Goal: Information Seeking & Learning: Find specific fact

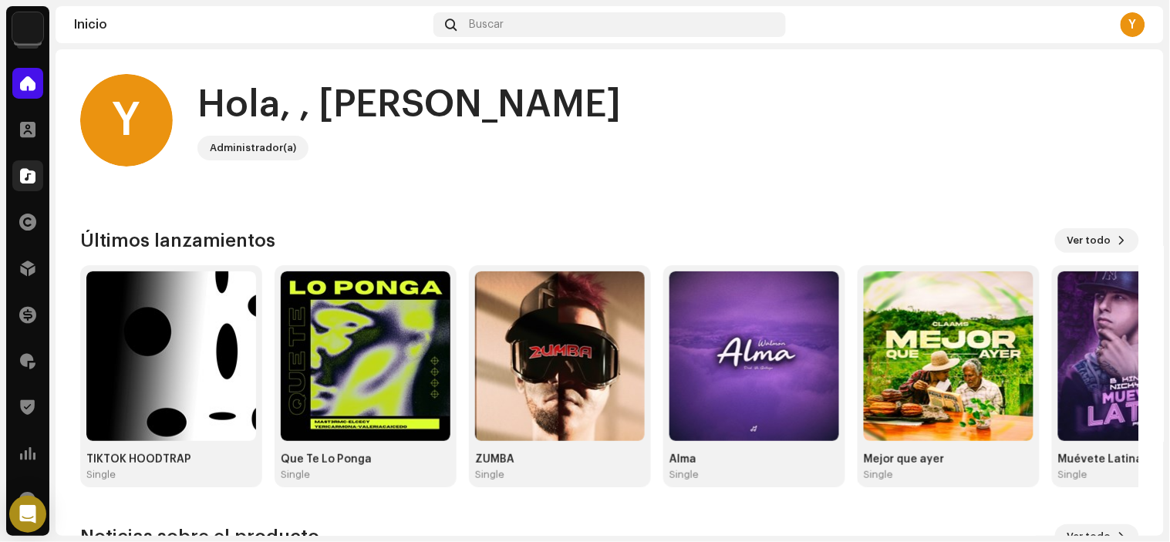
click at [12, 179] on div at bounding box center [27, 175] width 31 height 31
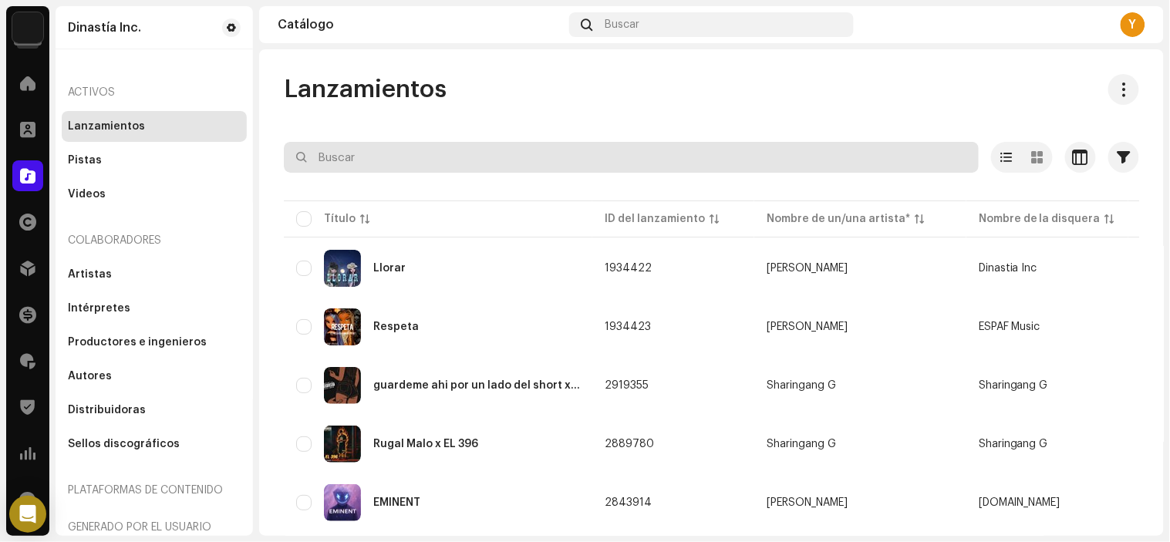
click at [330, 164] on input "text" at bounding box center [631, 157] width 695 height 31
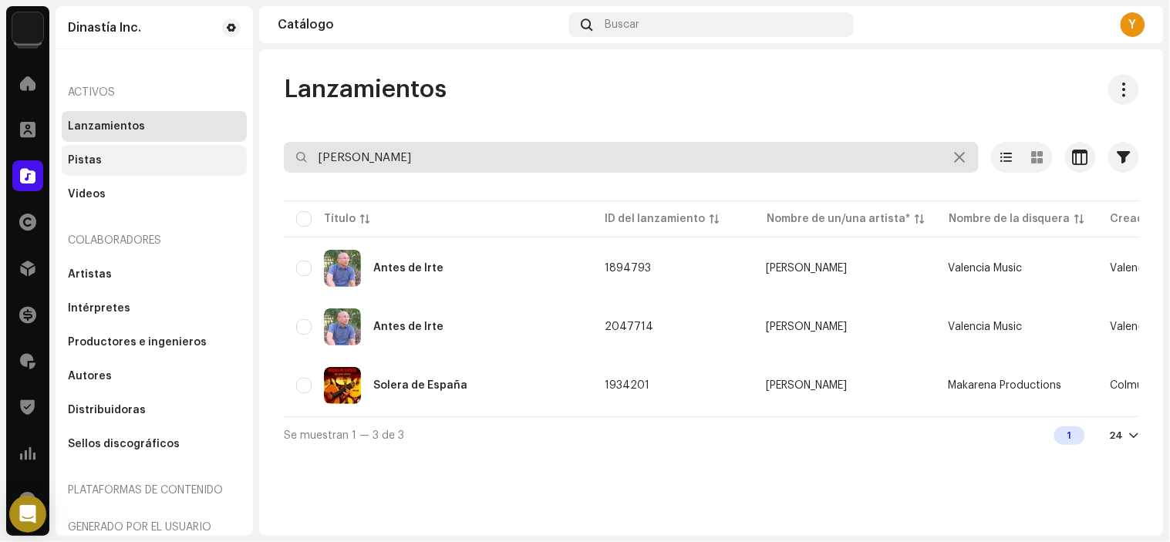
drag, startPoint x: 444, startPoint y: 157, endPoint x: 160, endPoint y: 167, distance: 284.1
click at [160, 167] on div "Dinastía Inc. Inicio Clientes Catálogo Derechos Distribución Financiar Regalías…" at bounding box center [585, 271] width 1170 height 542
paste input "Solo para [DEMOGRAPHIC_DATA]"
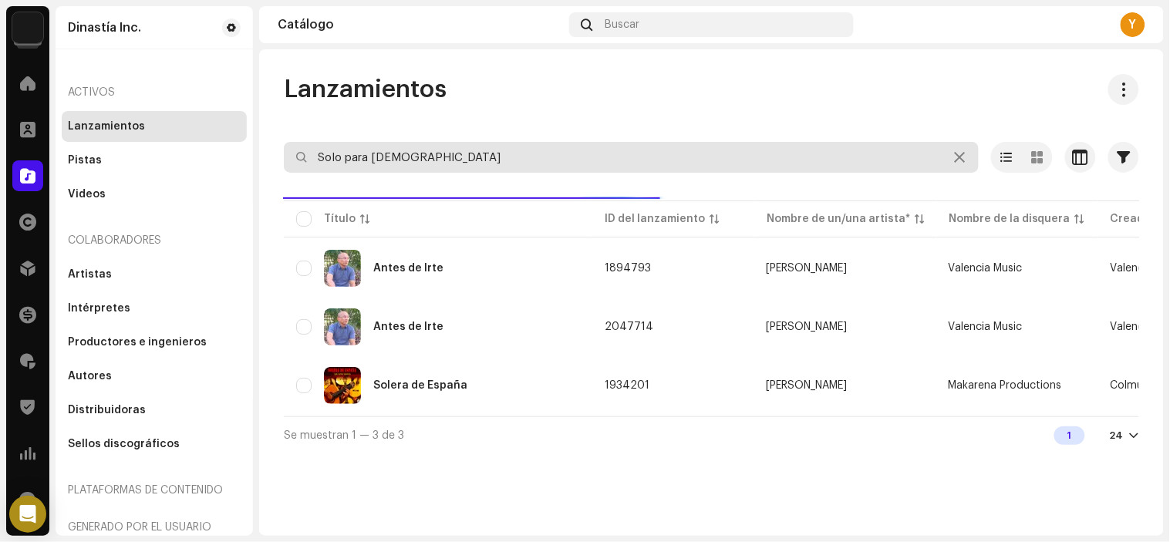
type input "Solo para [DEMOGRAPHIC_DATA]"
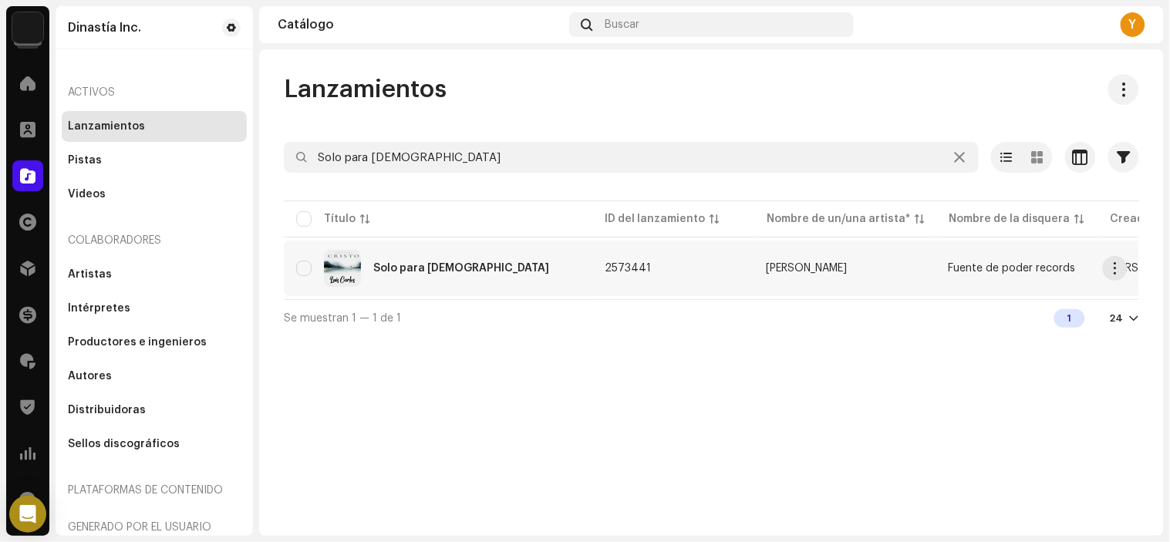
click at [437, 263] on div "Solo para [DEMOGRAPHIC_DATA]" at bounding box center [461, 268] width 176 height 11
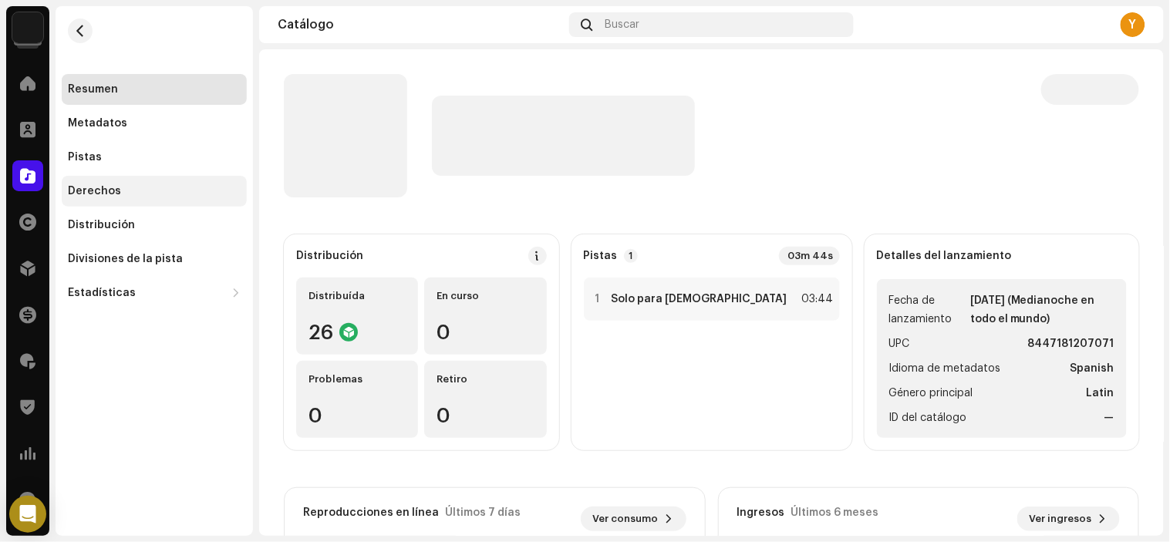
click at [147, 193] on div "Derechos" at bounding box center [154, 191] width 173 height 12
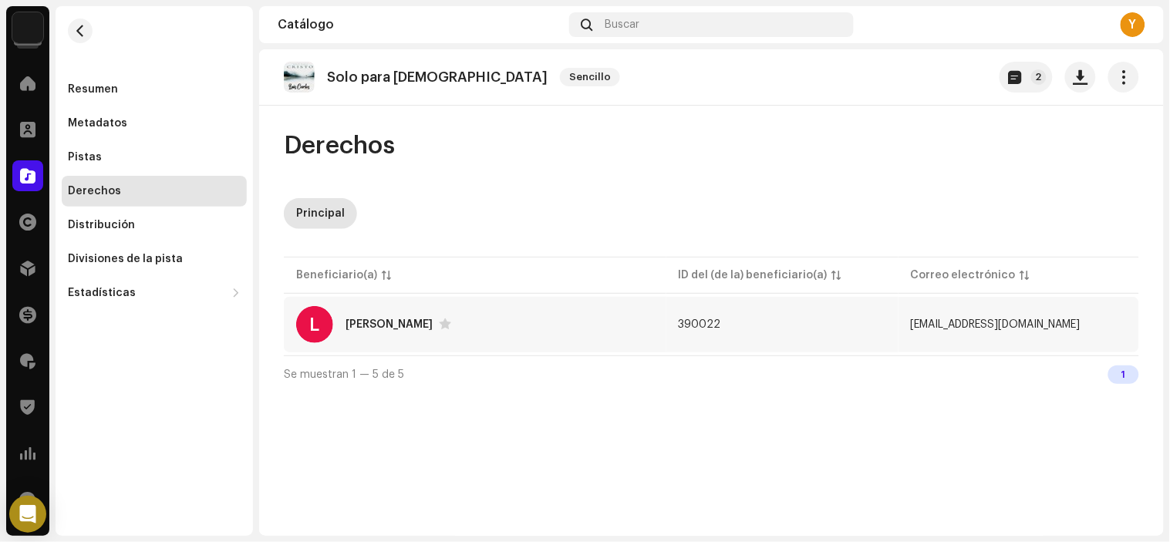
click at [711, 312] on td "390022" at bounding box center [783, 325] width 232 height 56
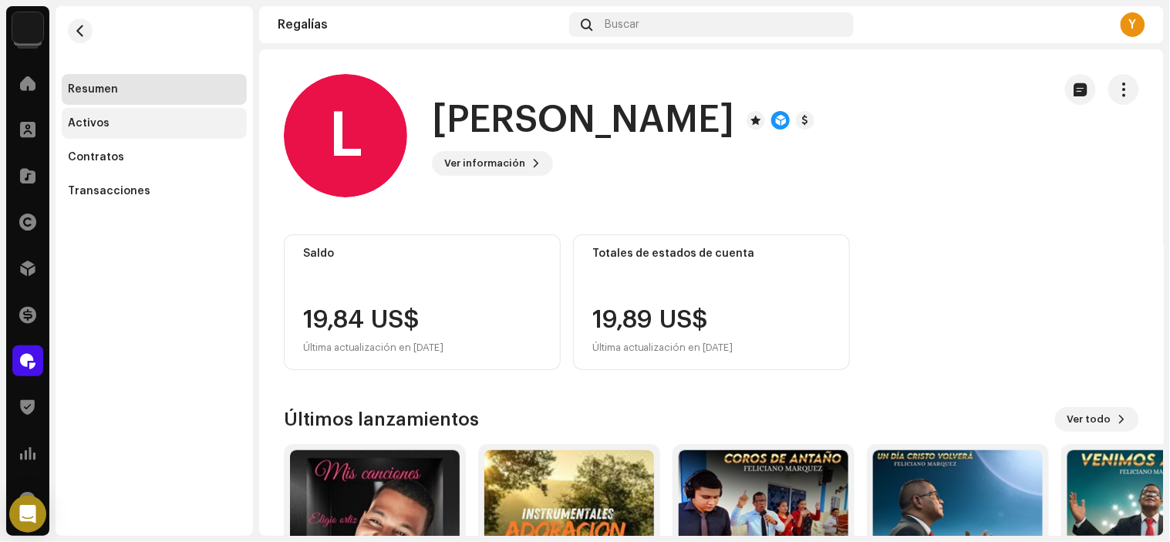
click at [120, 113] on div "Activos" at bounding box center [154, 123] width 185 height 31
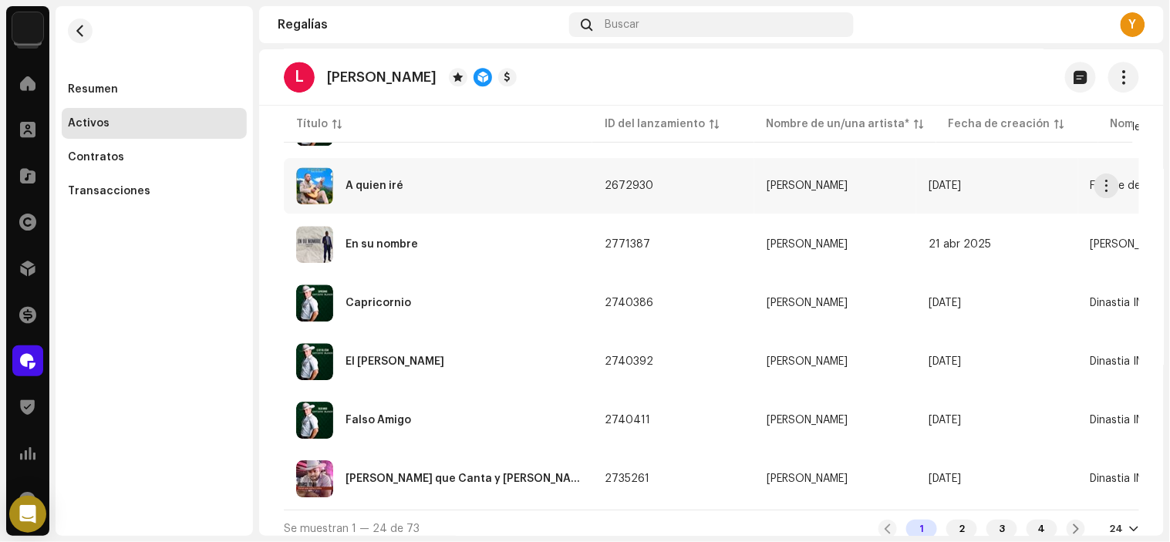
scroll to position [1255, 0]
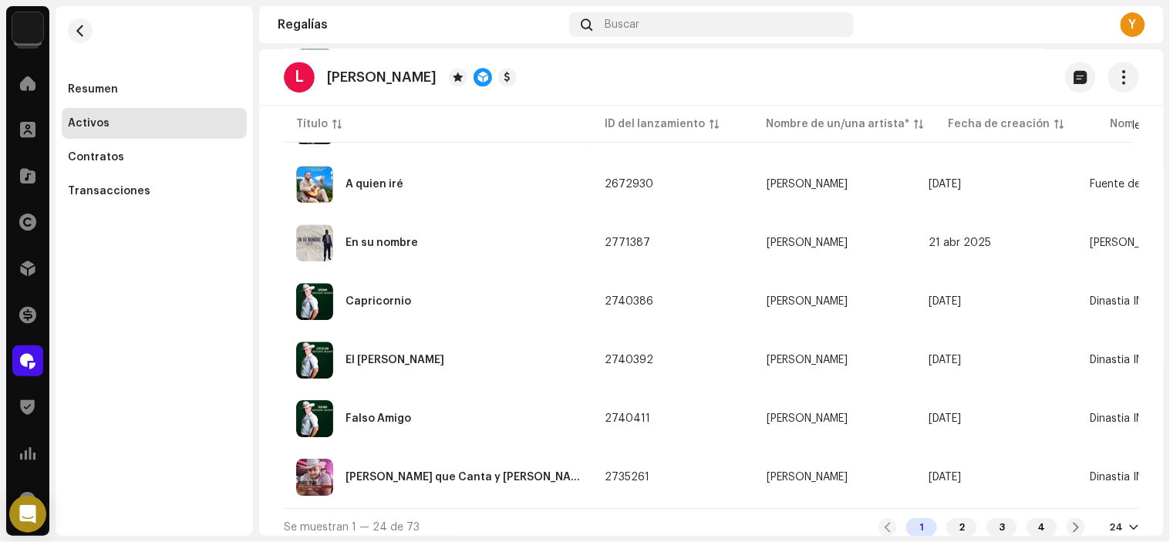
click at [1095, 518] on div "1 2 3 4 24" at bounding box center [1009, 527] width 261 height 19
click at [1110, 522] on div "24" at bounding box center [1117, 528] width 14 height 12
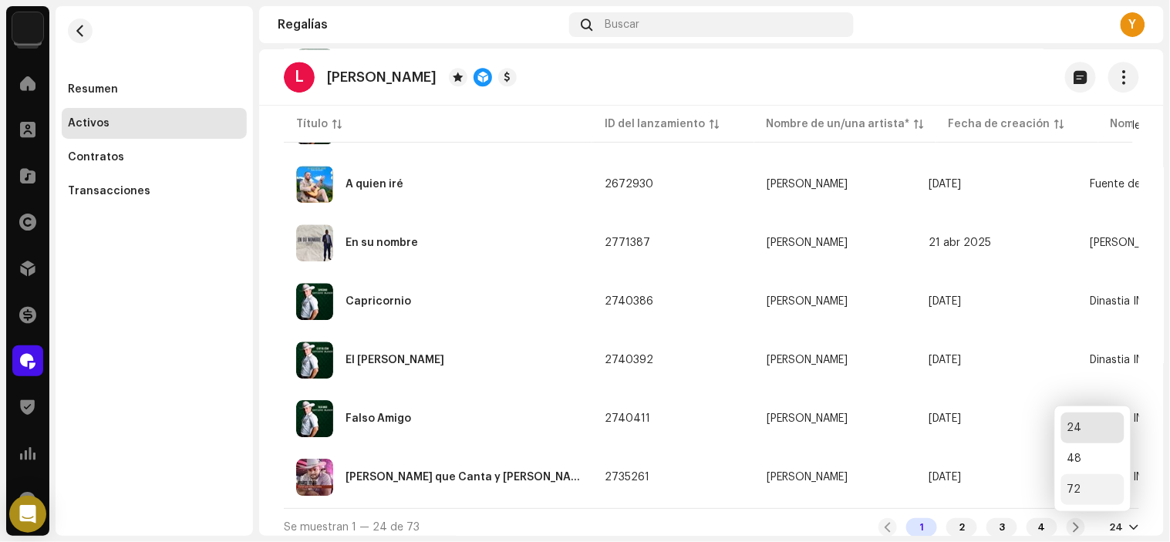
click at [1088, 496] on div "72" at bounding box center [1093, 489] width 63 height 31
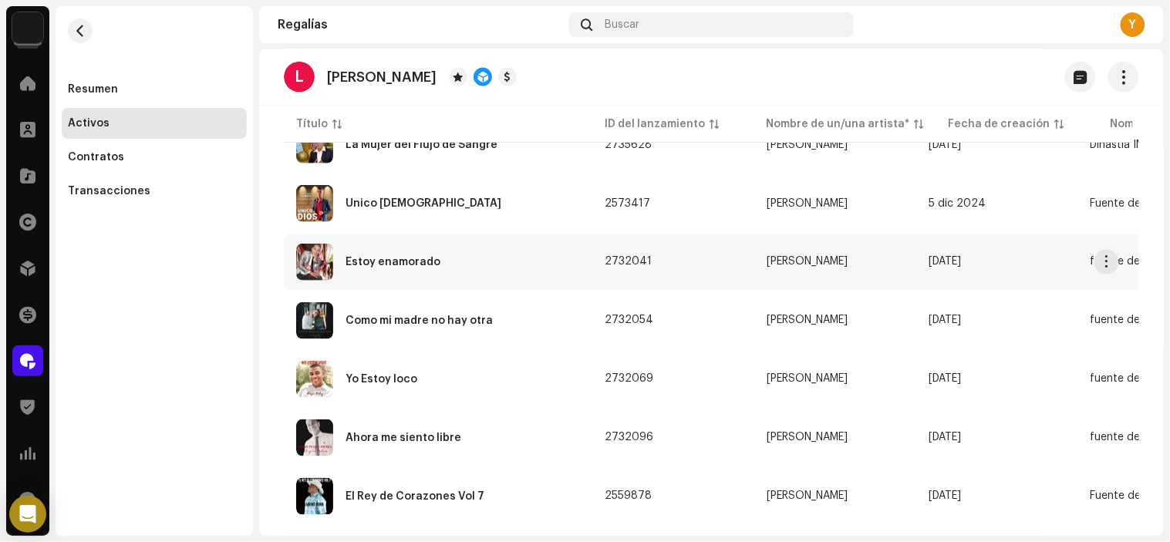
scroll to position [1971, 0]
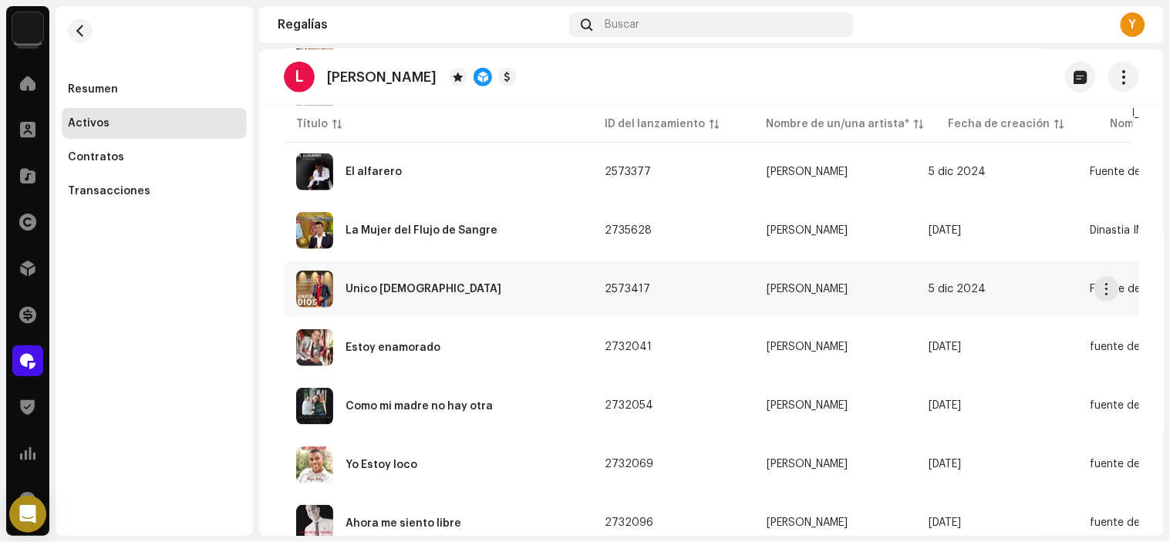
copy div "[PERSON_NAME]"
drag, startPoint x: 760, startPoint y: 272, endPoint x: 869, endPoint y: 265, distance: 109.0
click at [869, 265] on td "[PERSON_NAME]" at bounding box center [835, 290] width 162 height 56
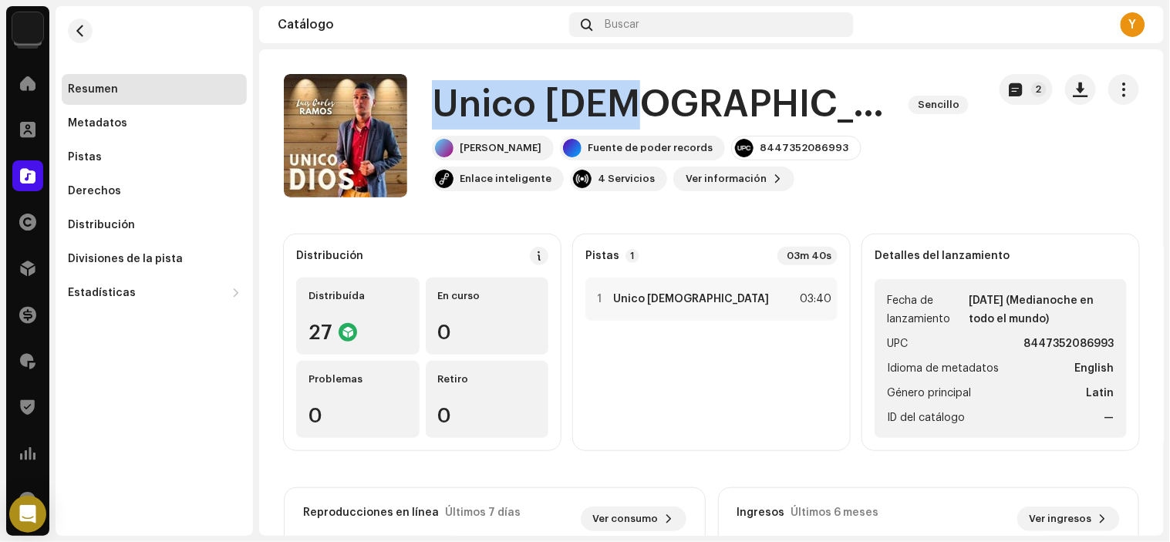
drag, startPoint x: 436, startPoint y: 87, endPoint x: 619, endPoint y: 85, distance: 182.9
click at [619, 85] on div "Unico Dios Sencillo [PERSON_NAME] de poder records 8447352086993 Enlace intelig…" at bounding box center [629, 135] width 691 height 123
copy h1 "Unico [DEMOGRAPHIC_DATA]"
drag, startPoint x: 454, startPoint y: 150, endPoint x: 543, endPoint y: 157, distance: 89.8
click at [543, 157] on div "[PERSON_NAME]" at bounding box center [493, 148] width 122 height 25
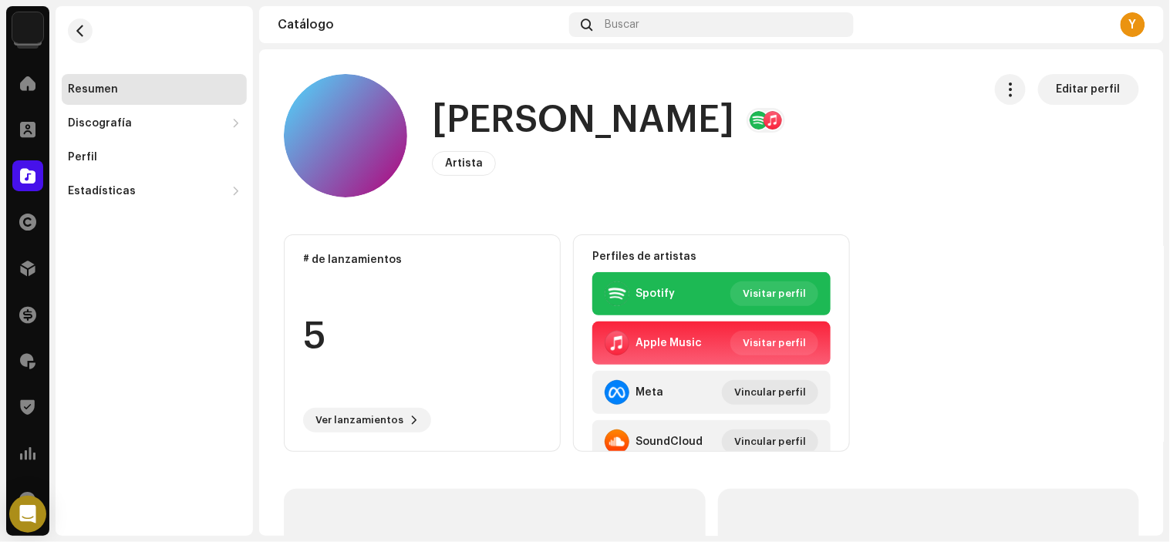
drag, startPoint x: 429, startPoint y: 116, endPoint x: 748, endPoint y: 113, distance: 319.4
click at [748, 113] on div "[PERSON_NAME] Artista Editar perfil" at bounding box center [627, 135] width 687 height 123
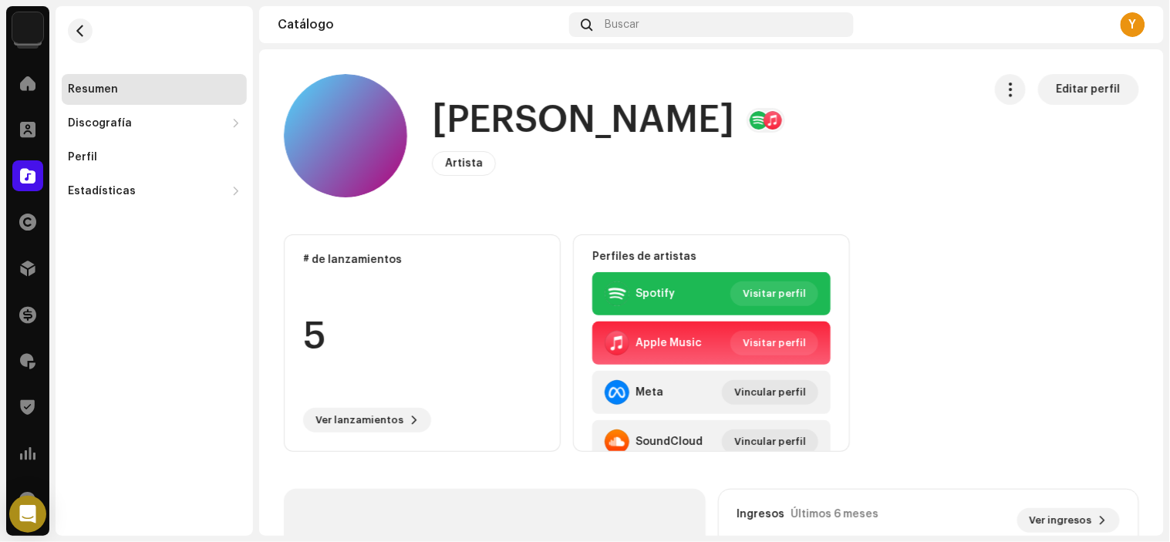
copy h1 "[PERSON_NAME]"
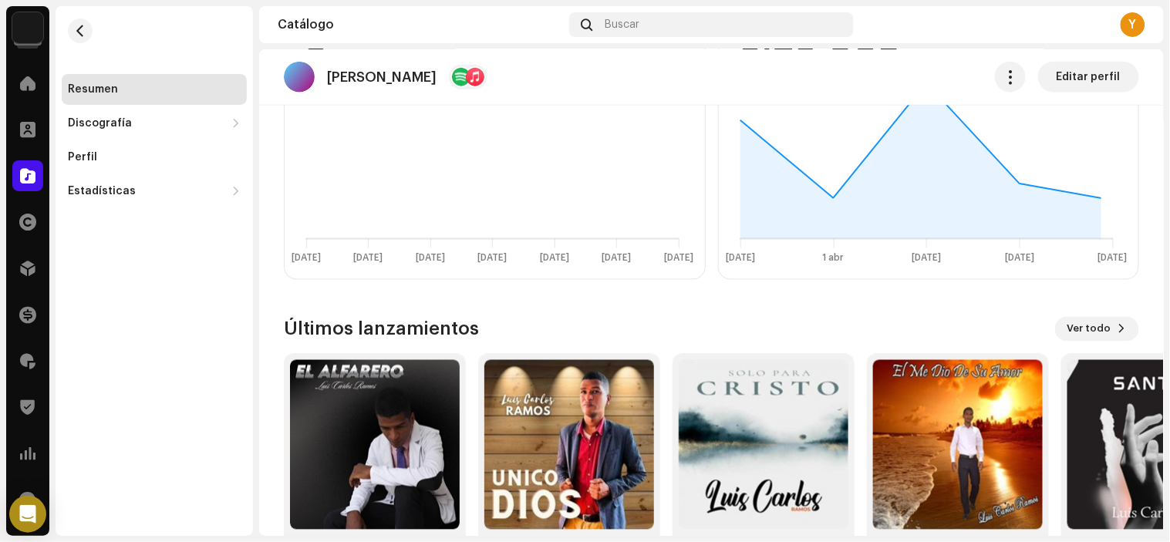
scroll to position [582, 0]
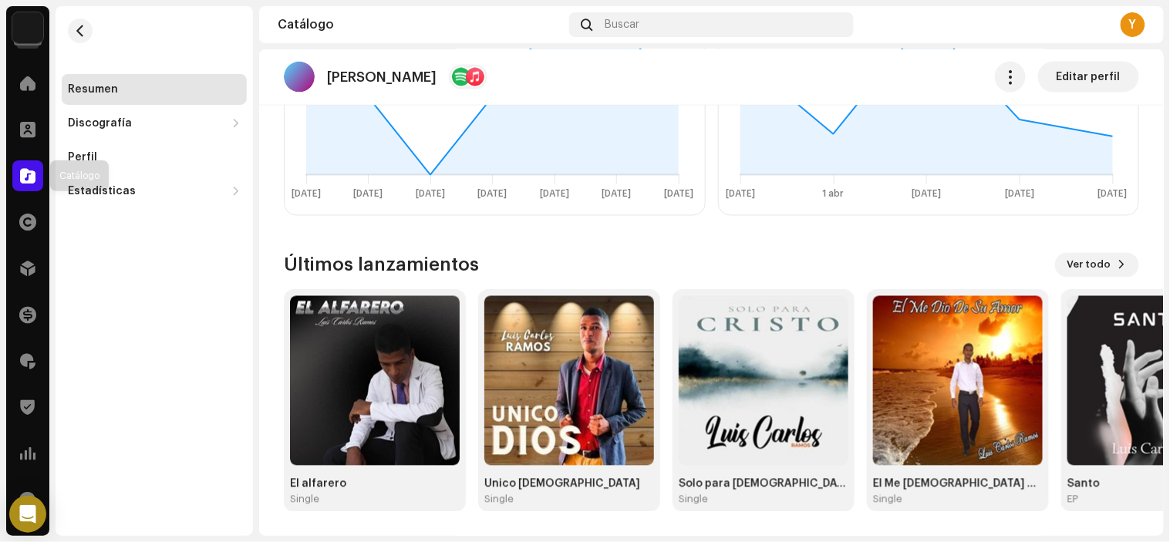
click at [25, 184] on div at bounding box center [27, 175] width 31 height 31
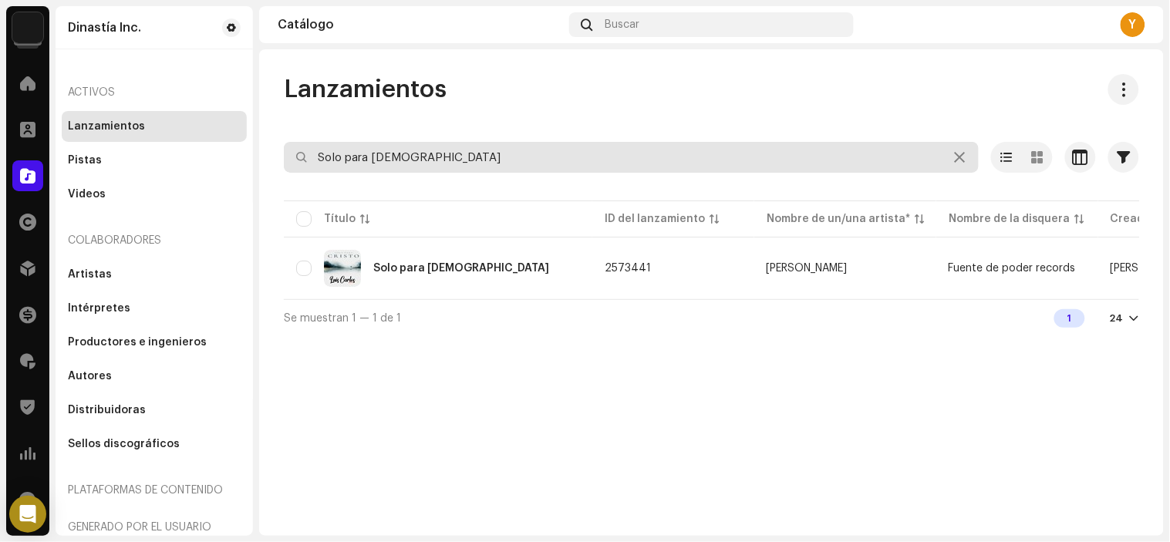
paste input "[PERSON_NAME]"
drag, startPoint x: 420, startPoint y: 167, endPoint x: 0, endPoint y: 151, distance: 420.8
click at [0, 153] on div "Dinastía Inc. Inicio Clientes Catálogo Derechos Distribución Financiar Regalías…" at bounding box center [585, 271] width 1170 height 542
type input "[PERSON_NAME]"
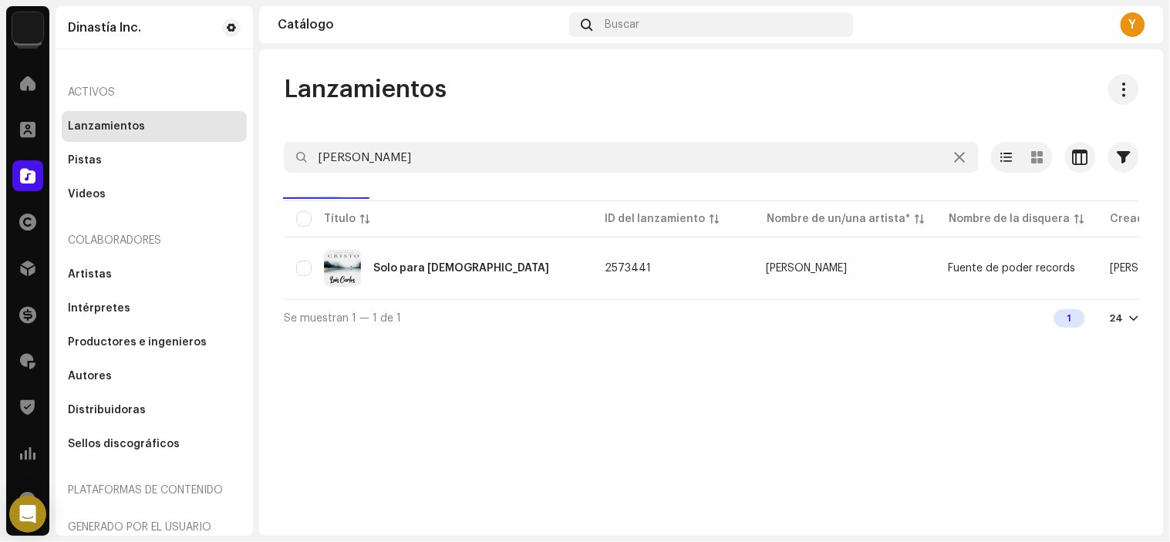
click at [483, 133] on div "Lanzamientos [PERSON_NAME] Seleccionado 0 Opciones Filtros Estado de distribuci…" at bounding box center [711, 205] width 905 height 262
click at [457, 175] on div at bounding box center [712, 185] width 856 height 25
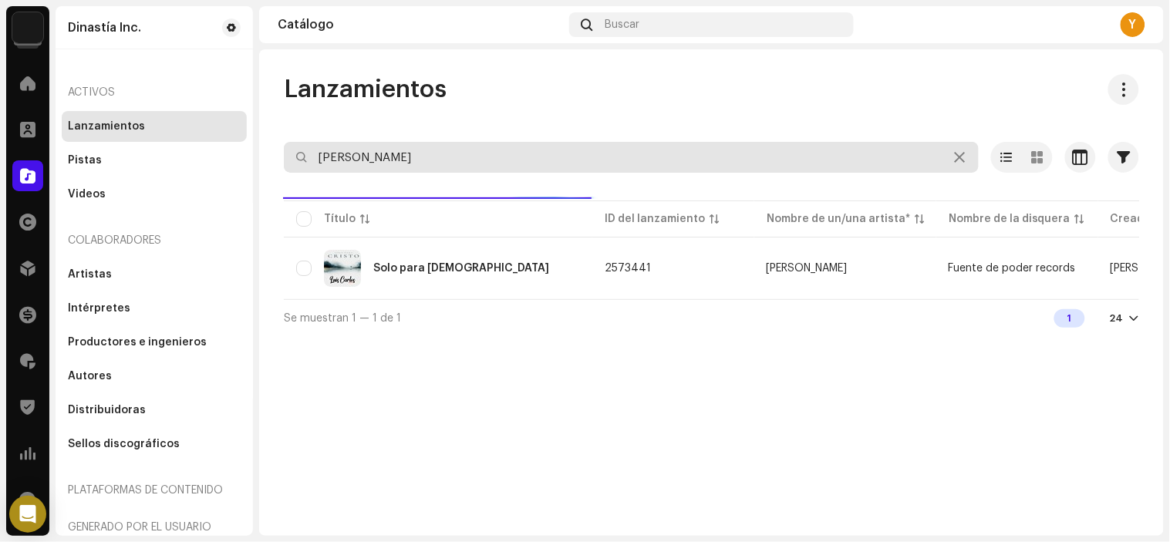
click at [457, 162] on input "[PERSON_NAME]" at bounding box center [631, 157] width 695 height 31
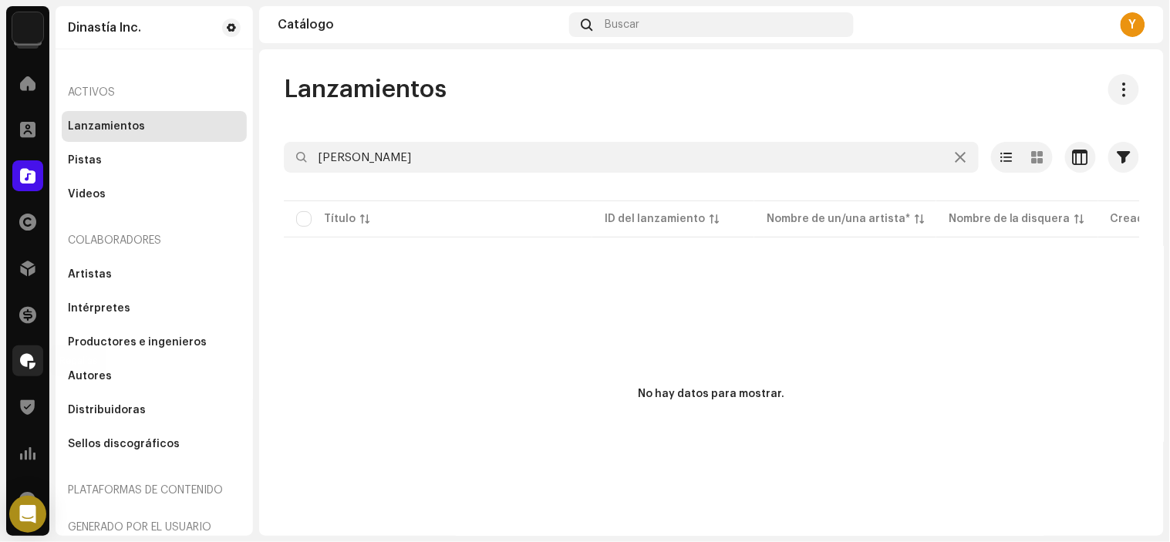
click at [36, 355] on div at bounding box center [27, 361] width 31 height 31
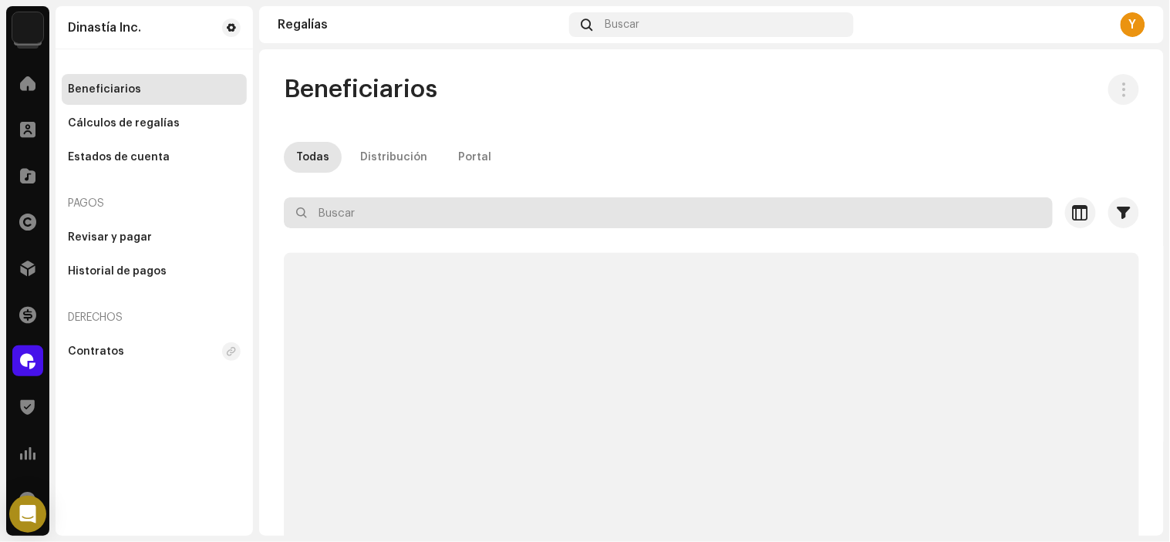
click at [403, 216] on input "text" at bounding box center [668, 212] width 769 height 31
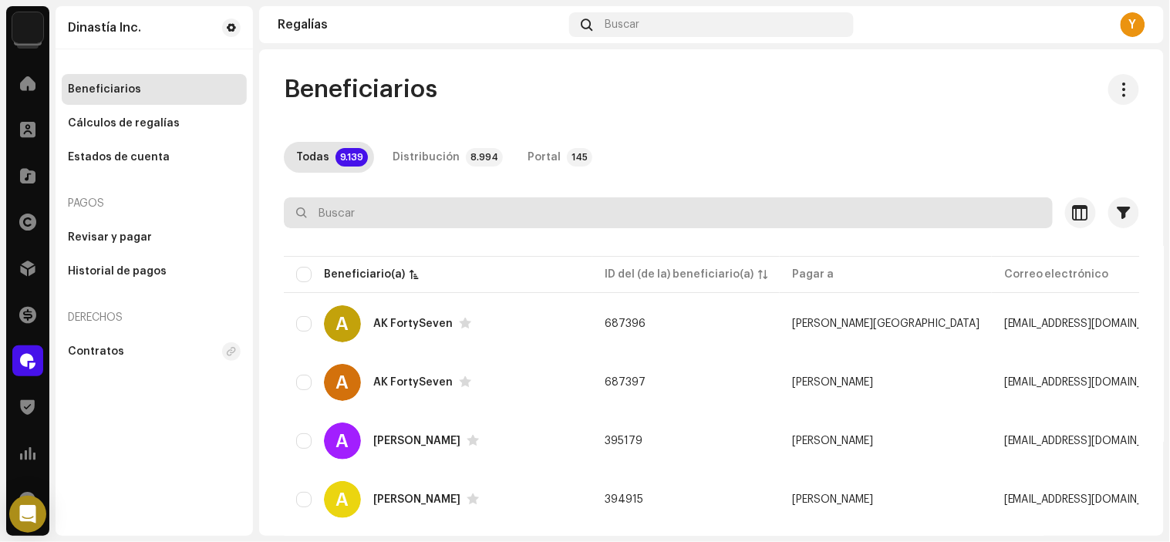
paste input "[PERSON_NAME]"
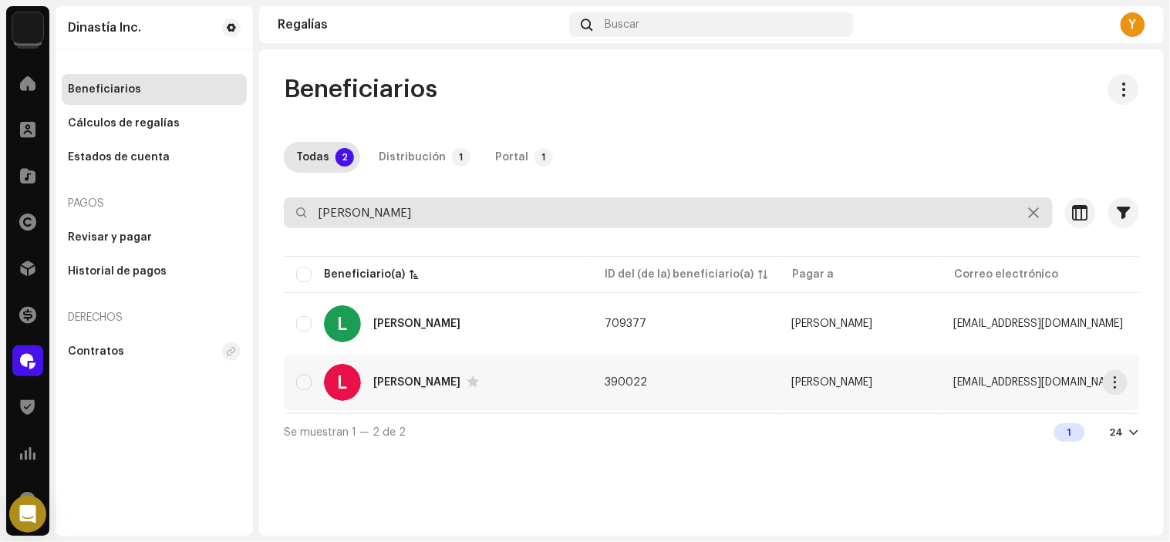
type input "[PERSON_NAME]"
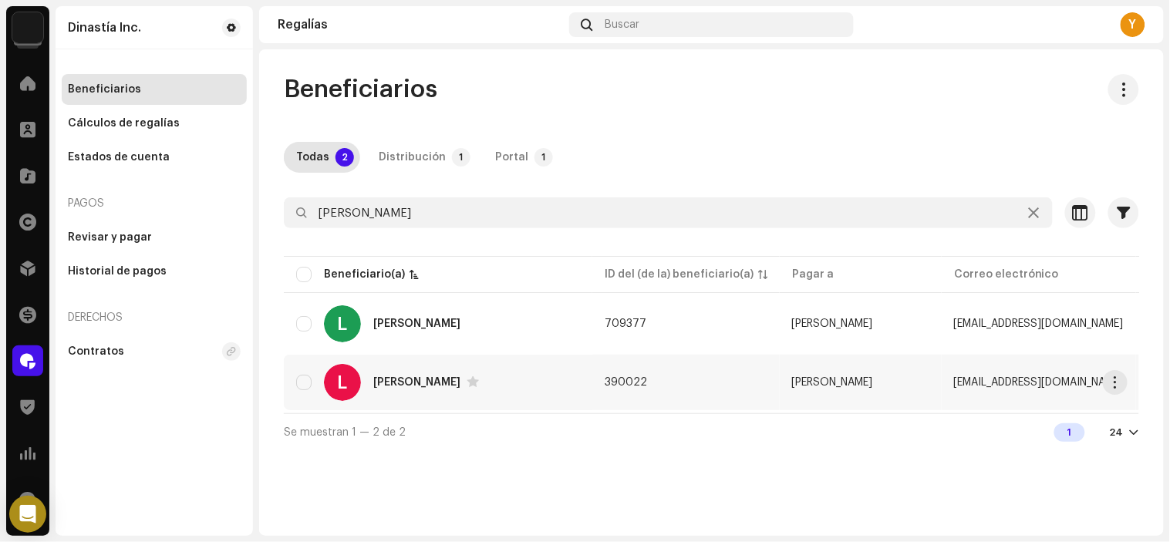
click at [458, 384] on div "[PERSON_NAME]" at bounding box center [416, 382] width 87 height 11
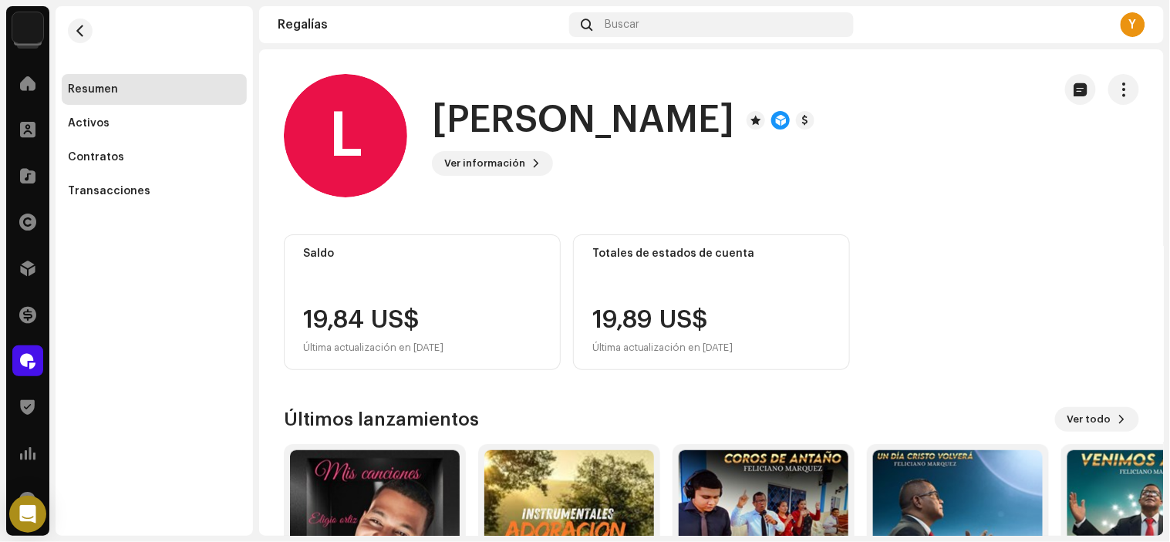
scroll to position [154, 0]
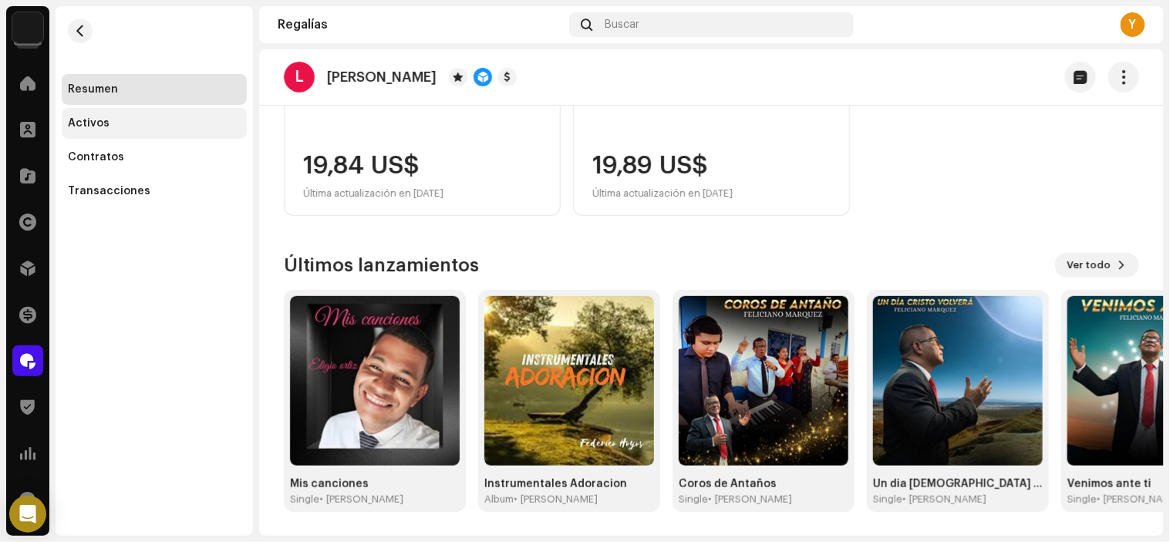
click at [157, 127] on div "Activos" at bounding box center [154, 123] width 173 height 12
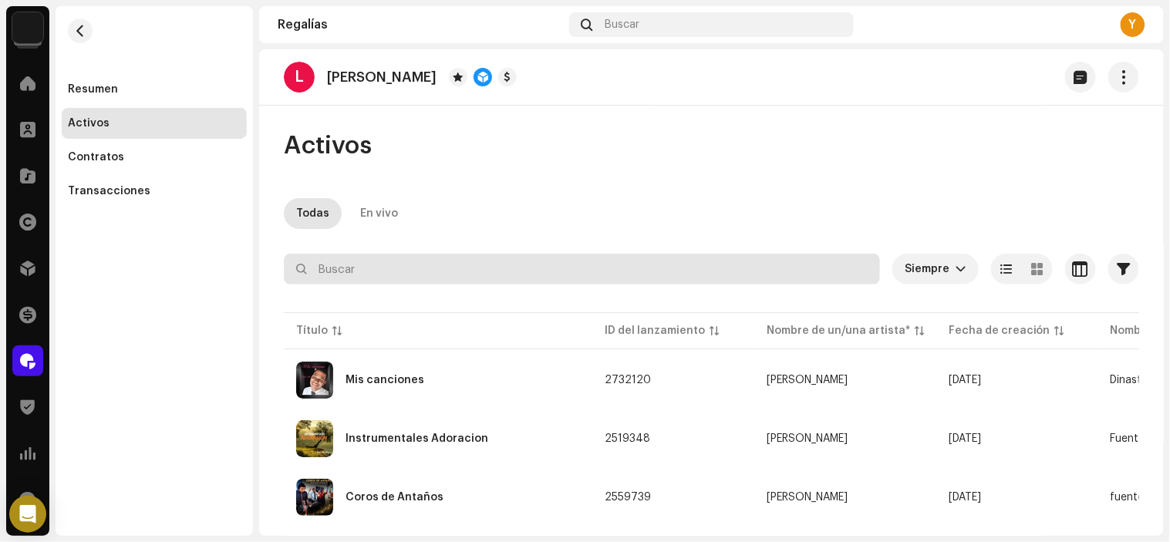
click at [417, 274] on input "text" at bounding box center [582, 269] width 596 height 31
paste input "[PERSON_NAME]"
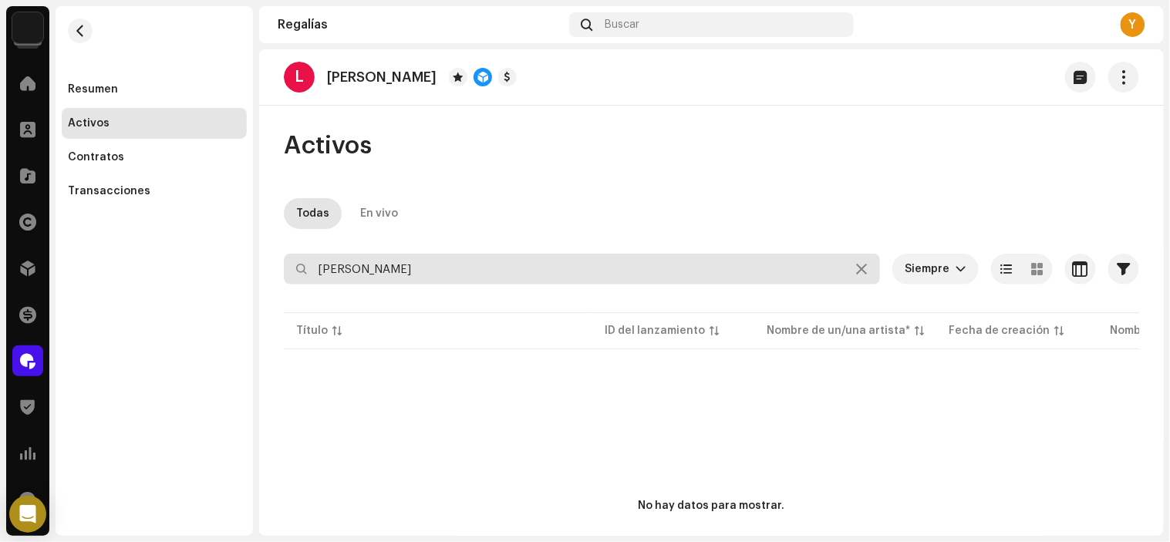
drag, startPoint x: 380, startPoint y: 260, endPoint x: 492, endPoint y: 255, distance: 112.7
click at [492, 255] on input "[PERSON_NAME]" at bounding box center [582, 269] width 596 height 31
type input "[PERSON_NAME]"
click at [313, 272] on input "[PERSON_NAME]" at bounding box center [582, 269] width 596 height 31
drag, startPoint x: 437, startPoint y: 261, endPoint x: 226, endPoint y: 275, distance: 211.9
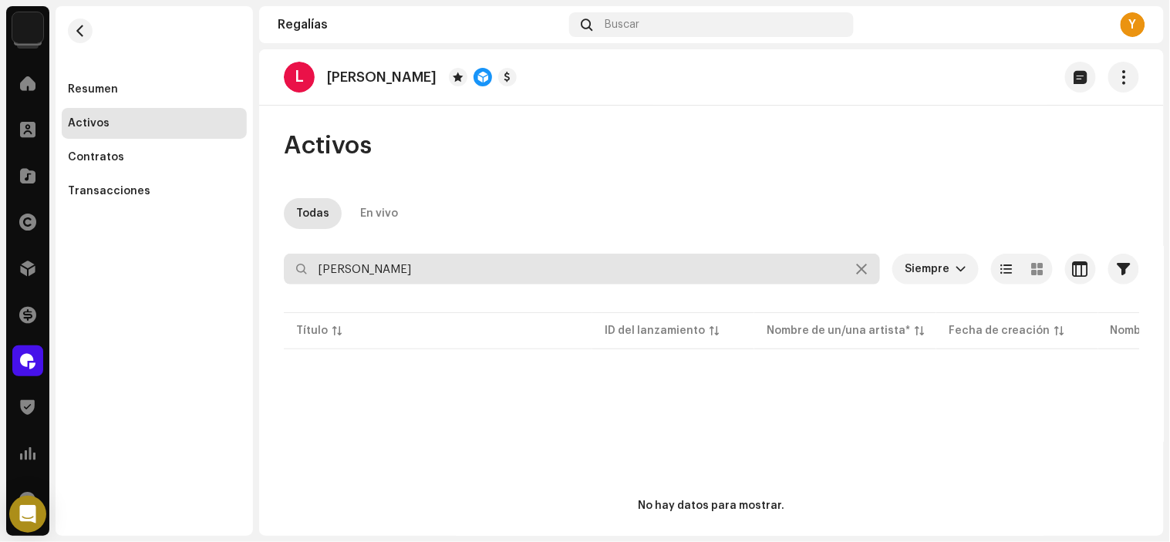
click at [214, 295] on div "Dinastía Inc. Inicio Clientes Catálogo Derechos Distribución Financiar Regalías…" at bounding box center [585, 271] width 1170 height 542
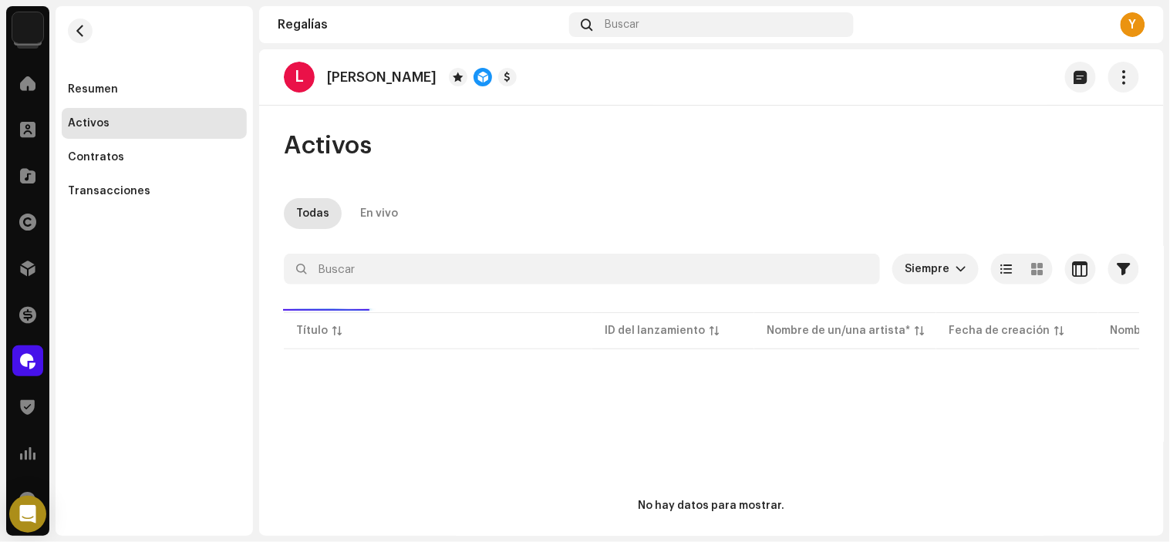
click at [640, 181] on div "Activos Todas En vivo Siempre Seleccionado 0 Seleccionar todo Opciones Filtros …" at bounding box center [711, 395] width 905 height 531
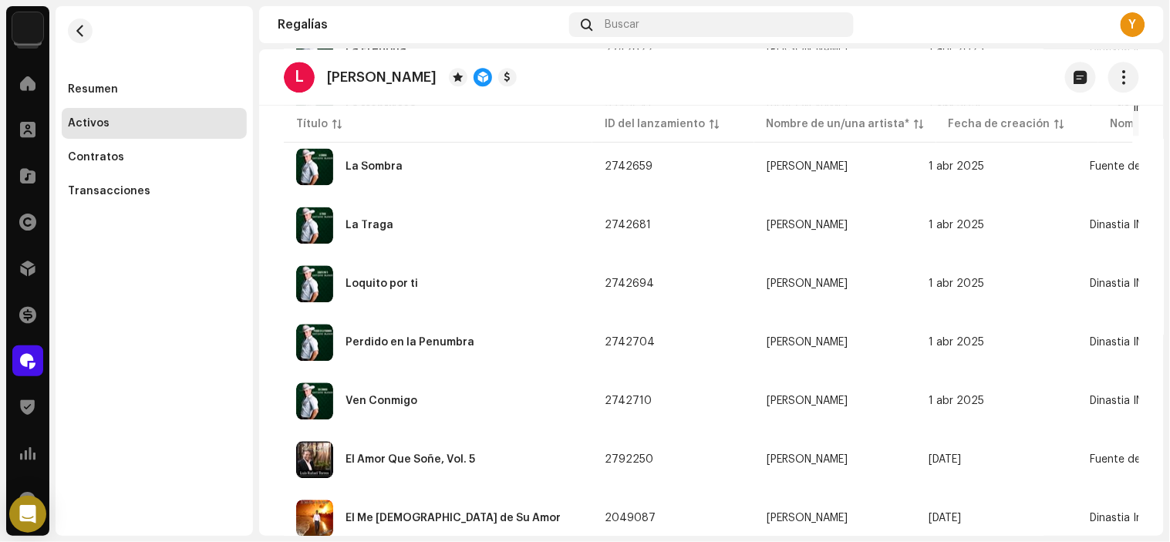
scroll to position [4044, 0]
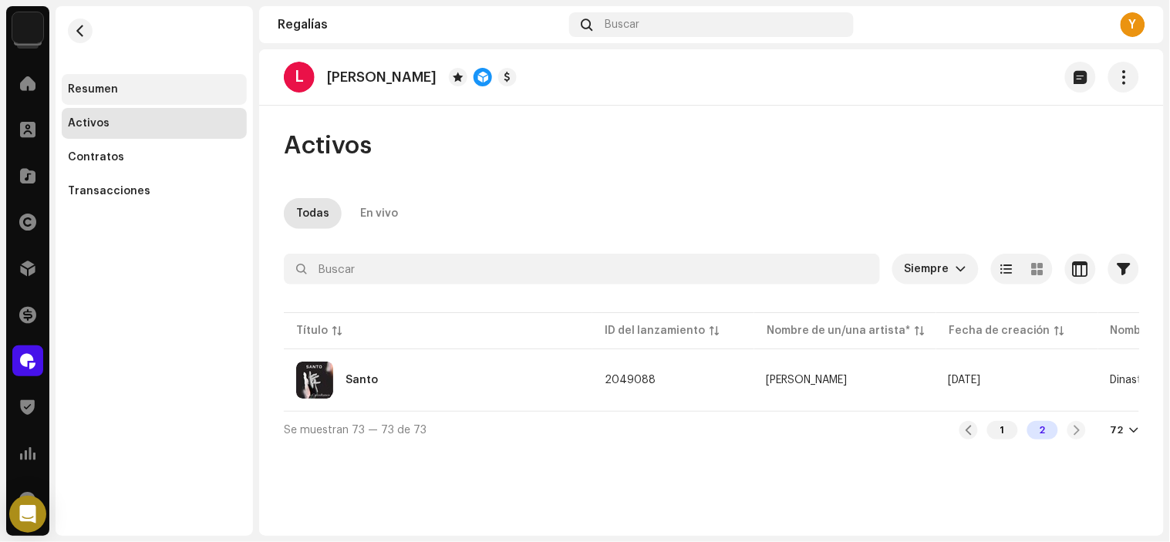
click at [69, 76] on div "Resumen" at bounding box center [154, 89] width 185 height 31
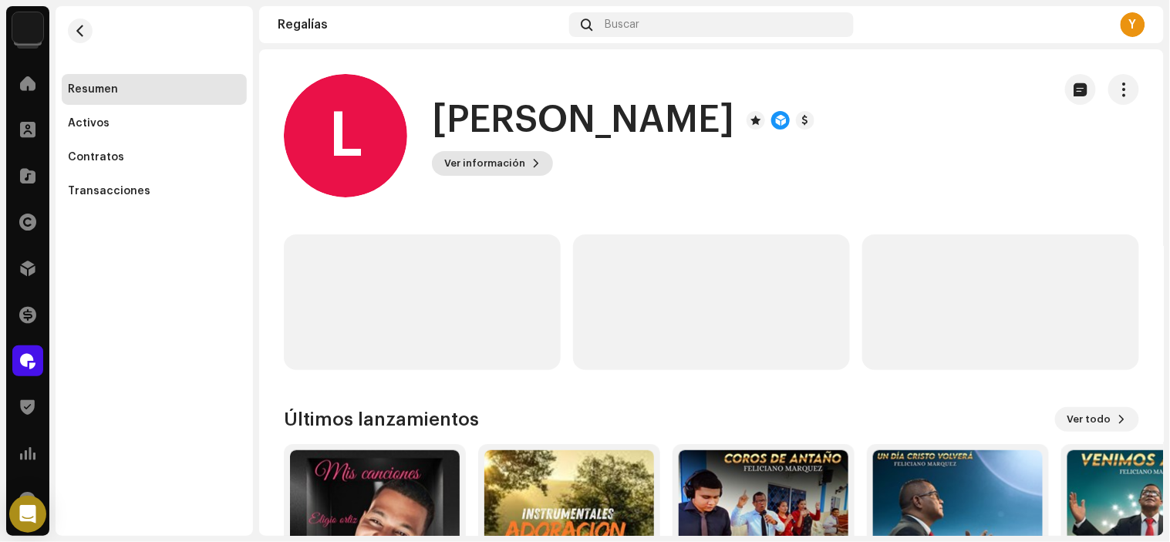
click at [515, 167] on span "Ver información" at bounding box center [484, 163] width 81 height 31
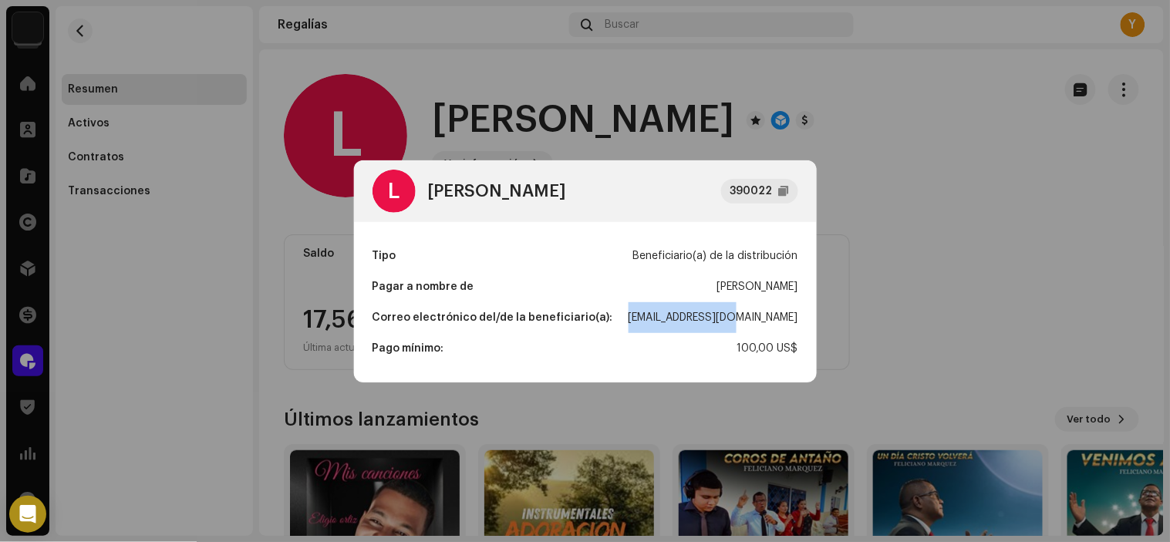
drag, startPoint x: 687, startPoint y: 314, endPoint x: 799, endPoint y: 309, distance: 112.0
click at [799, 309] on div "Tipo Beneficiario(a) de la distribución Pagar a nombre de [PERSON_NAME] Correo …" at bounding box center [585, 302] width 463 height 160
copy div "[EMAIL_ADDRESS][DOMAIN_NAME]"
